Goal: Information Seeking & Learning: Learn about a topic

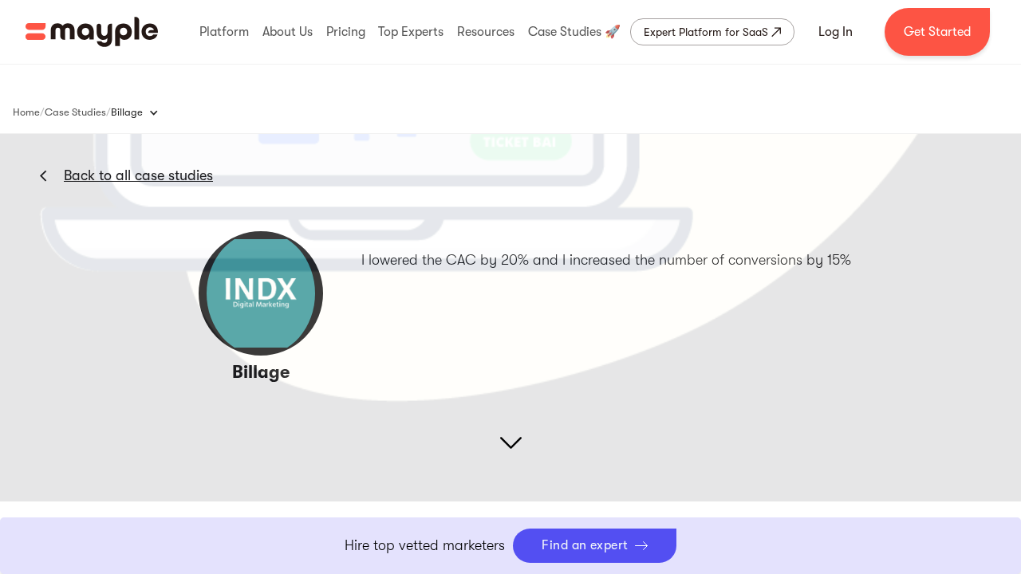
scroll to position [2646, 0]
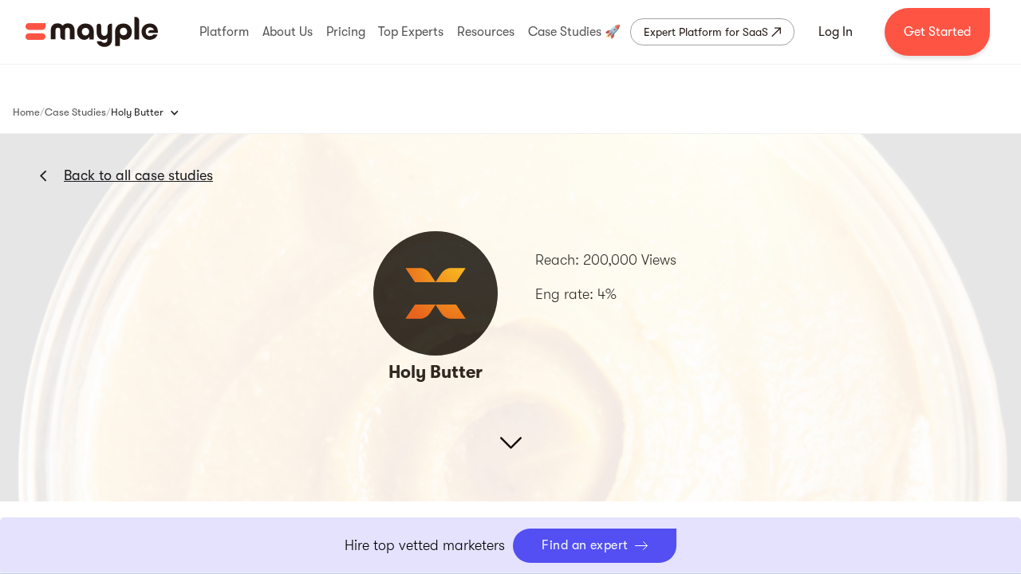
scroll to position [2466, 0]
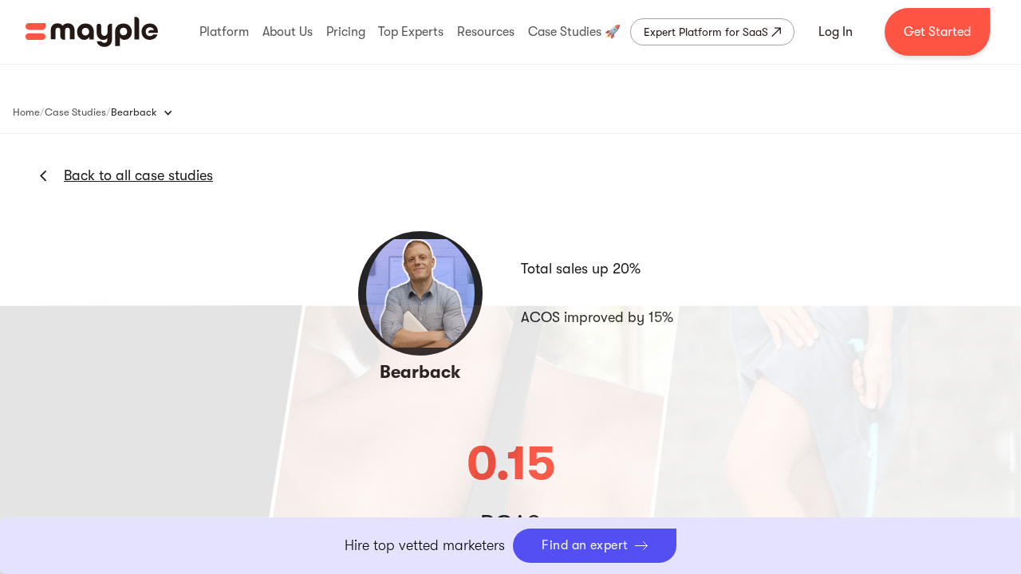
scroll to position [2682, 0]
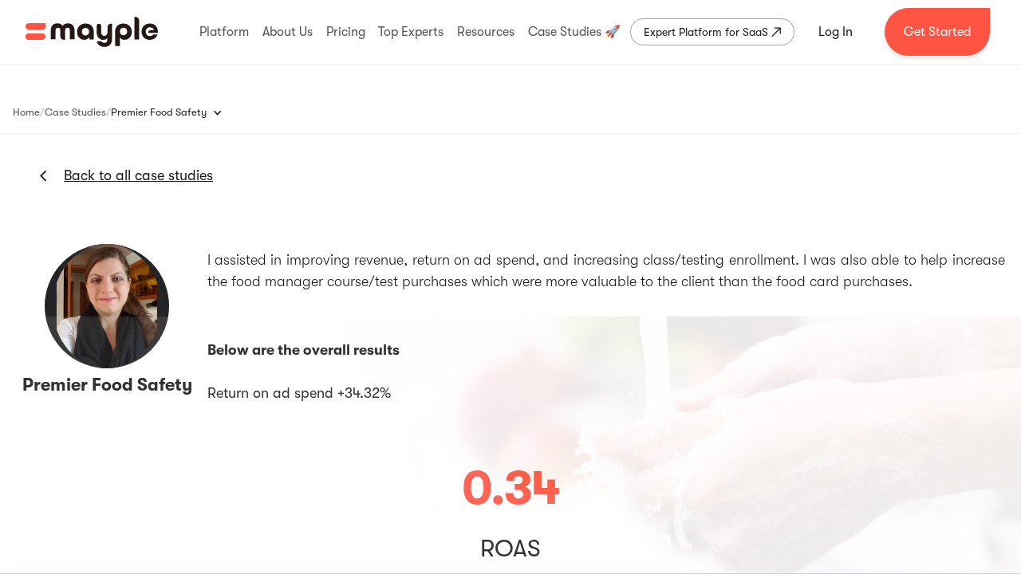
scroll to position [3123, 0]
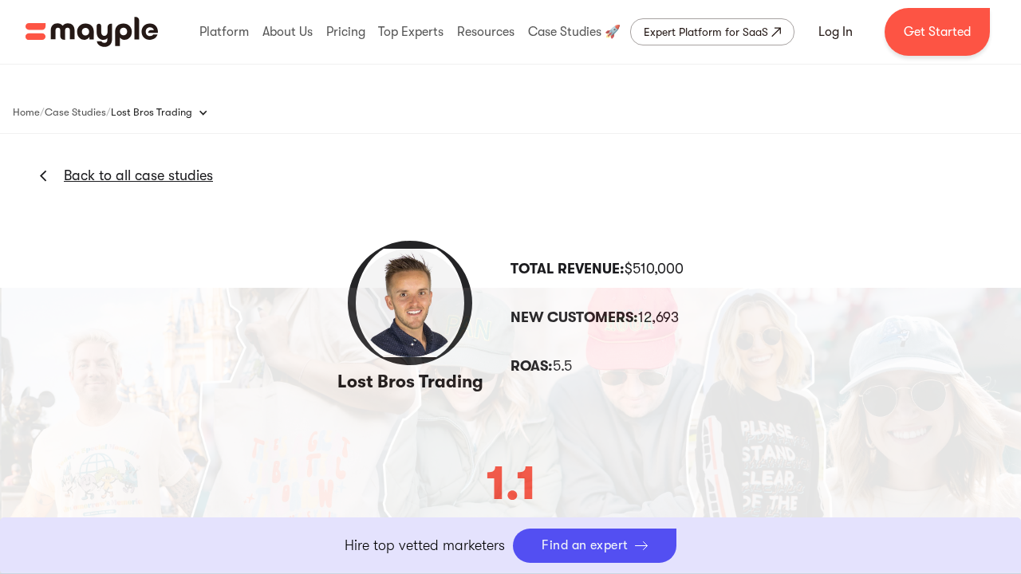
scroll to position [2633, 0]
